Goal: Task Accomplishment & Management: Use online tool/utility

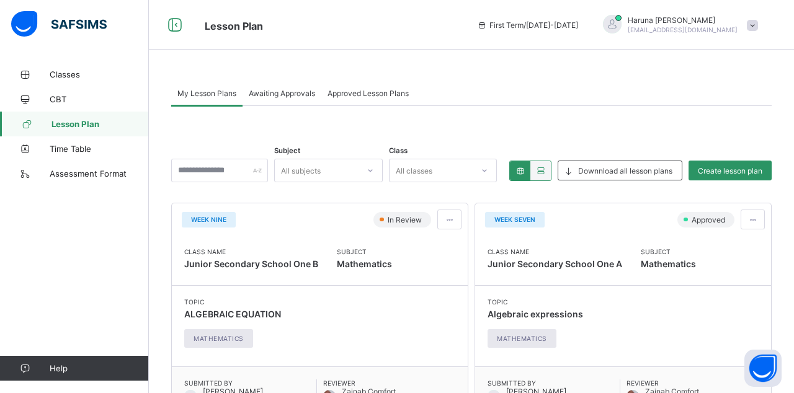
click at [108, 125] on span "Lesson Plan" at bounding box center [100, 124] width 97 height 10
click at [735, 172] on span "Create lesson plan" at bounding box center [730, 170] width 65 height 9
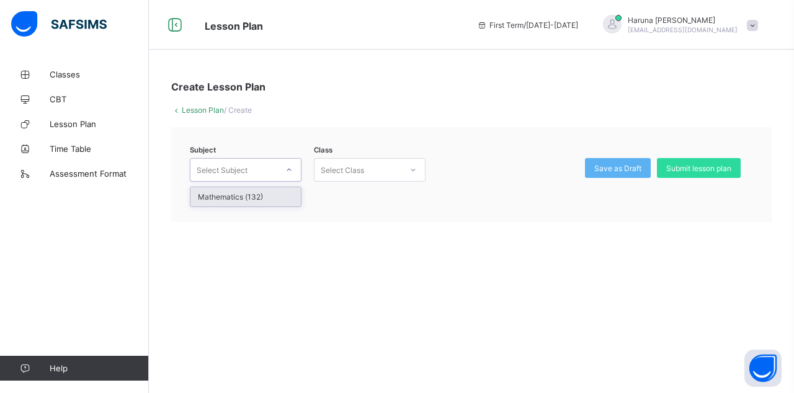
click at [271, 200] on div "Mathematics (132)" at bounding box center [245, 196] width 110 height 19
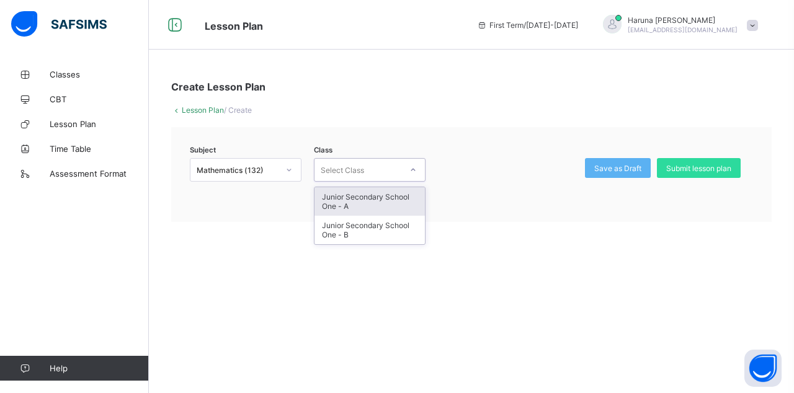
click at [367, 196] on div "Junior Secondary School One - A" at bounding box center [370, 201] width 110 height 29
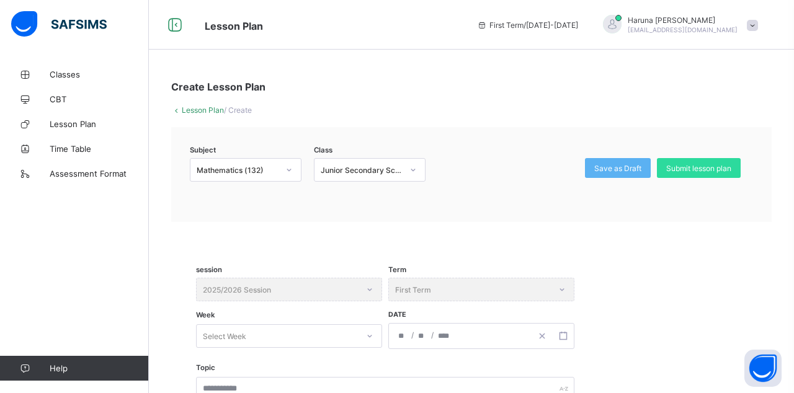
click at [73, 63] on link "Classes" at bounding box center [74, 74] width 149 height 25
